Goal: Transaction & Acquisition: Purchase product/service

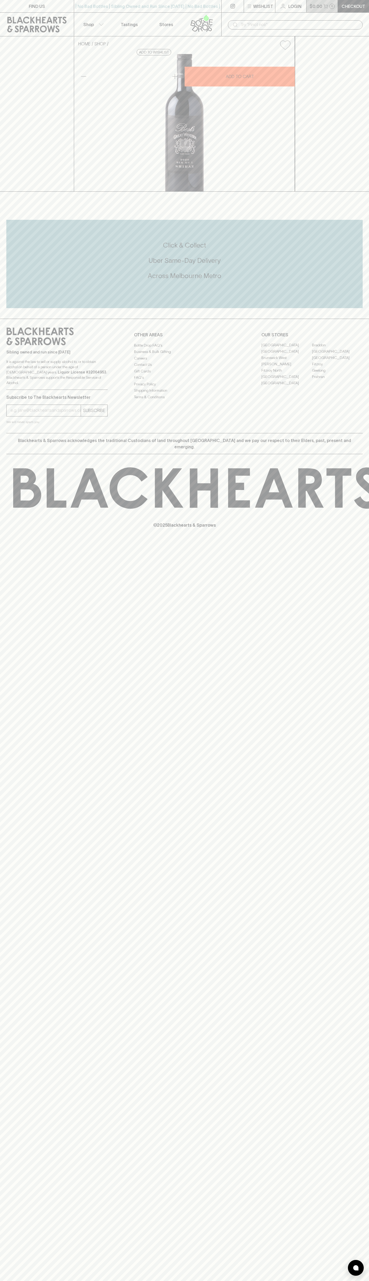
click at [319, 4] on p "$0.00" at bounding box center [315, 6] width 13 height 6
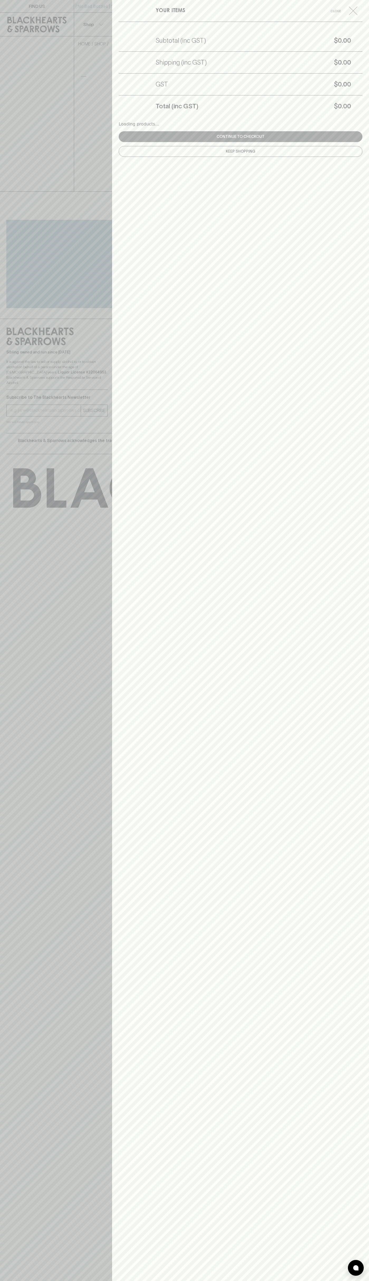
click at [344, 1249] on div "YOUR ITEMS Close Subtotal (inc GST) $0.00 Shipping (inc GST) $0.00 GST $0.00 To…" at bounding box center [240, 640] width 257 height 1281
click at [9, 1280] on html "FIND US | No Bad Bottles | Sibling Owned and Run Since [DATE] | No Bad Bottles …" at bounding box center [184, 640] width 369 height 1281
click at [25, 1087] on div at bounding box center [184, 640] width 369 height 1281
